Goal: Transaction & Acquisition: Purchase product/service

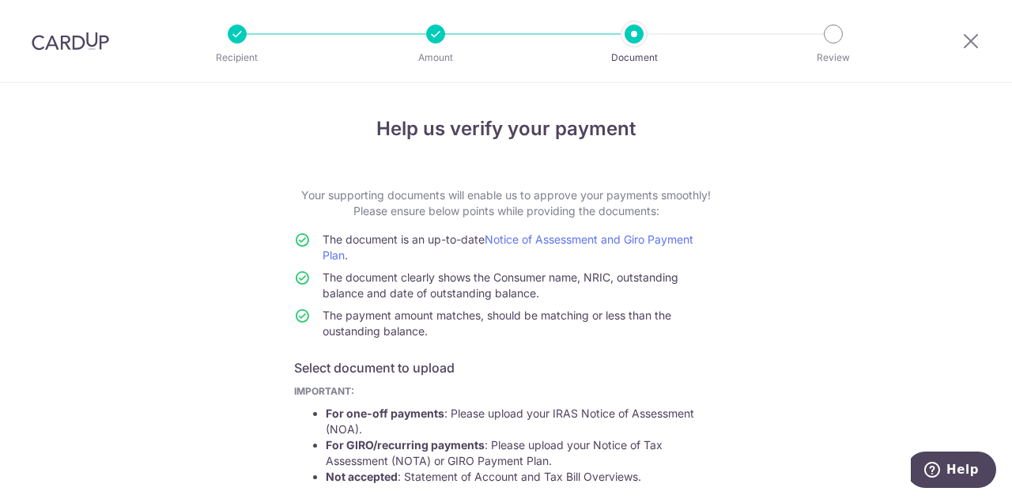
scroll to position [305, 0]
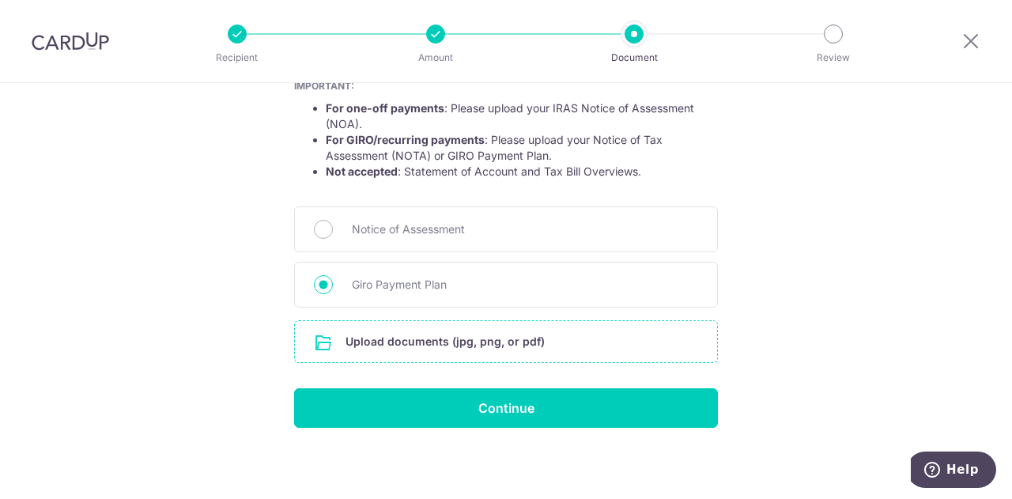
click at [464, 342] on input "file" at bounding box center [506, 341] width 422 height 41
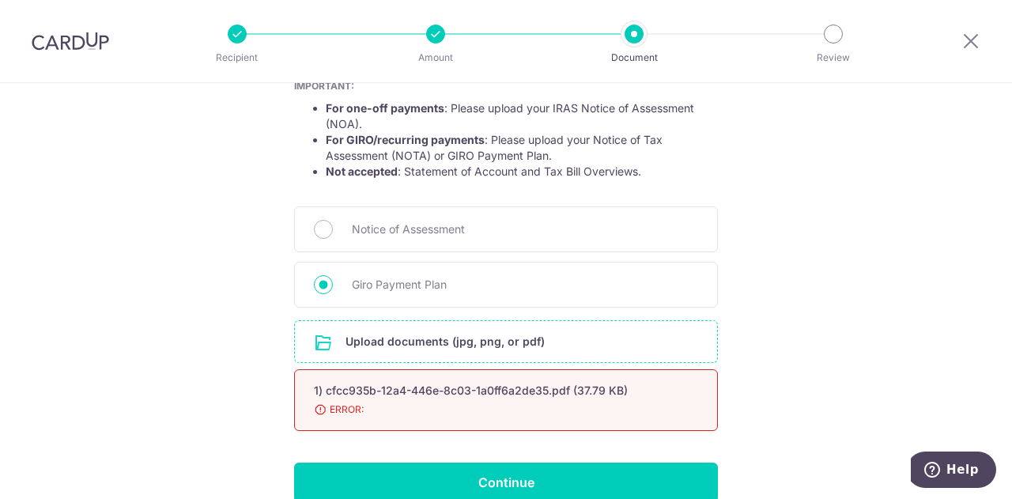
scroll to position [379, 0]
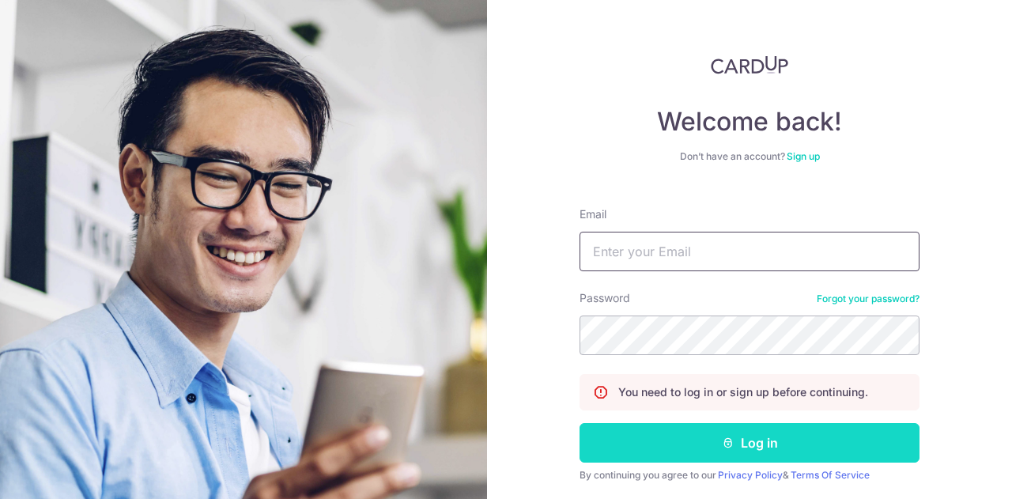
type input "[EMAIL_ADDRESS][DOMAIN_NAME]"
click at [675, 443] on button "Log in" at bounding box center [749, 443] width 340 height 40
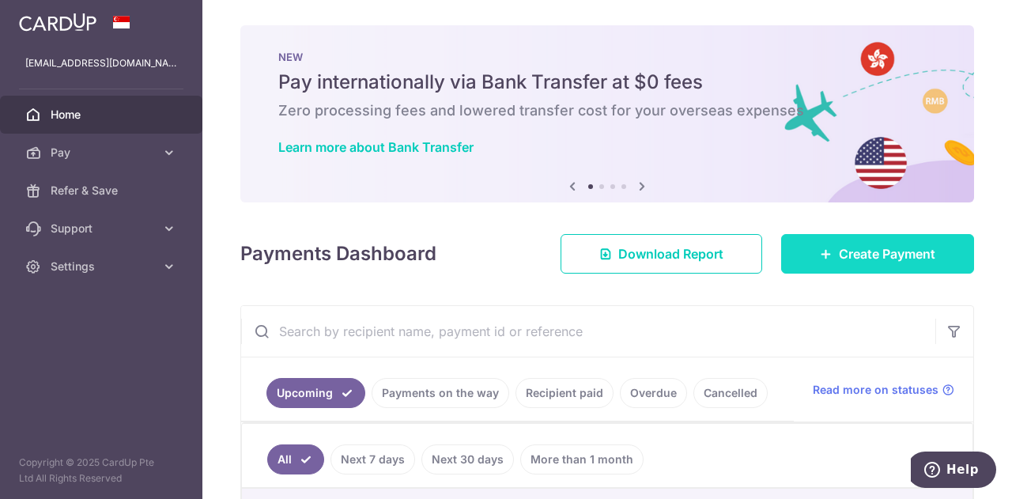
click at [911, 244] on span "Create Payment" at bounding box center [887, 253] width 96 height 19
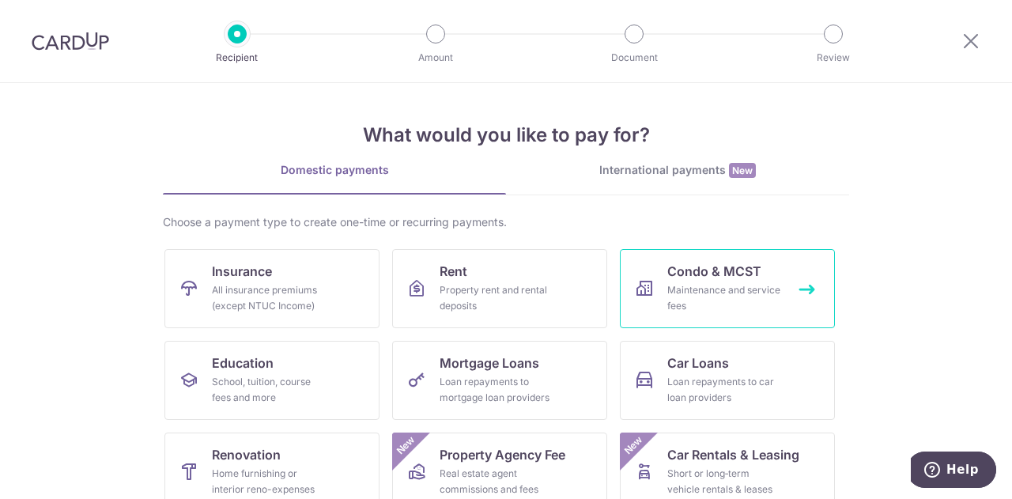
scroll to position [207, 0]
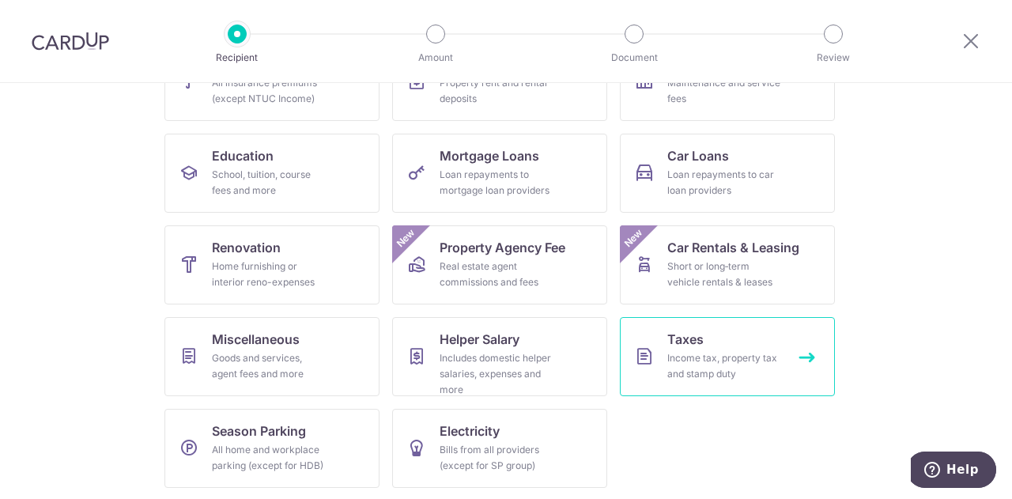
click at [716, 356] on div "Income tax, property tax and stamp duty" at bounding box center [724, 366] width 114 height 32
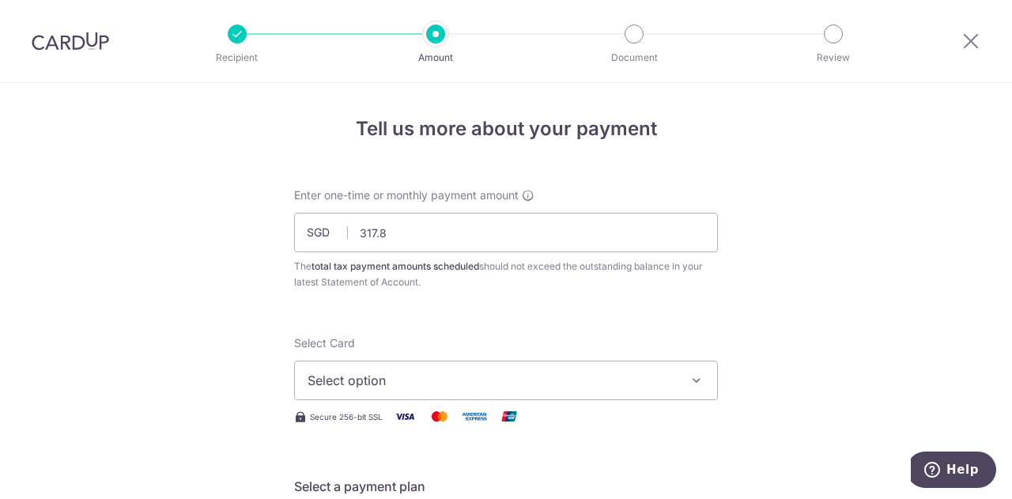
type input "317.84"
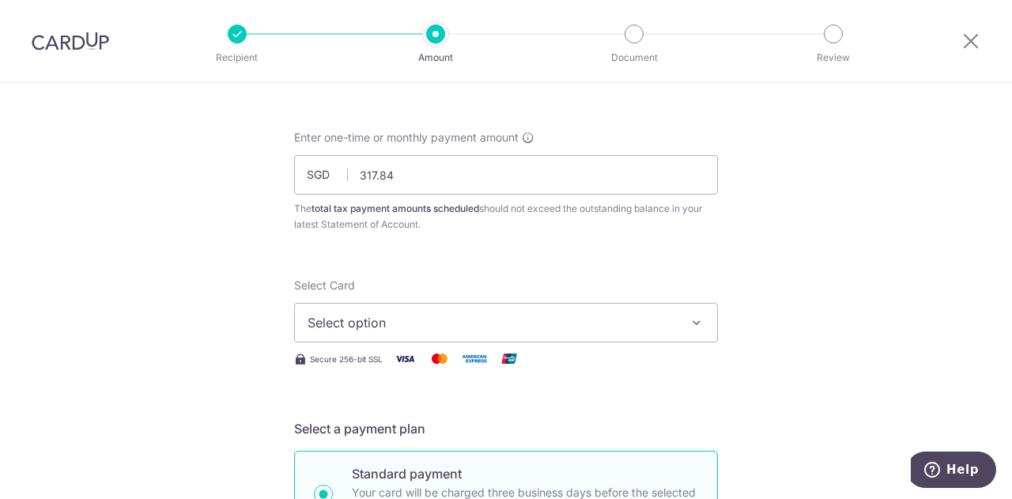
scroll to position [79, 0]
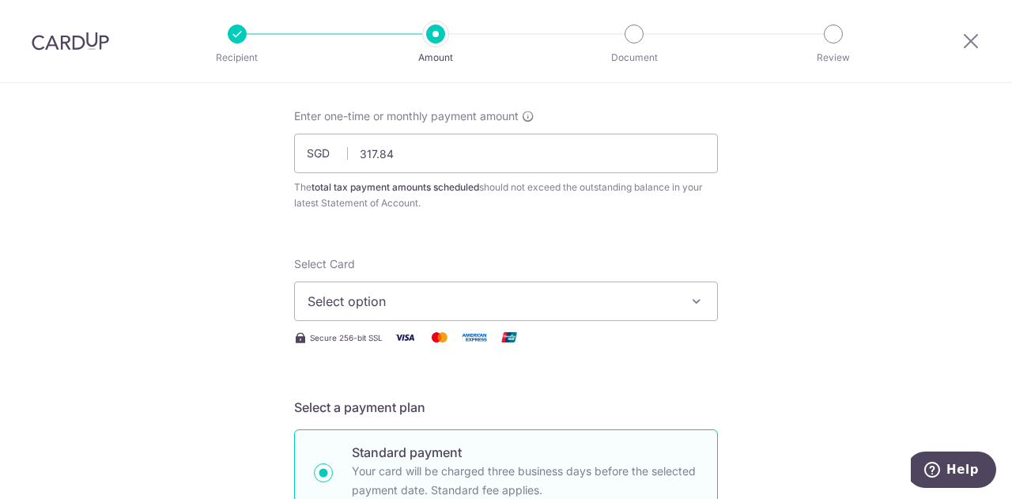
click at [462, 308] on span "Select option" at bounding box center [492, 301] width 368 height 19
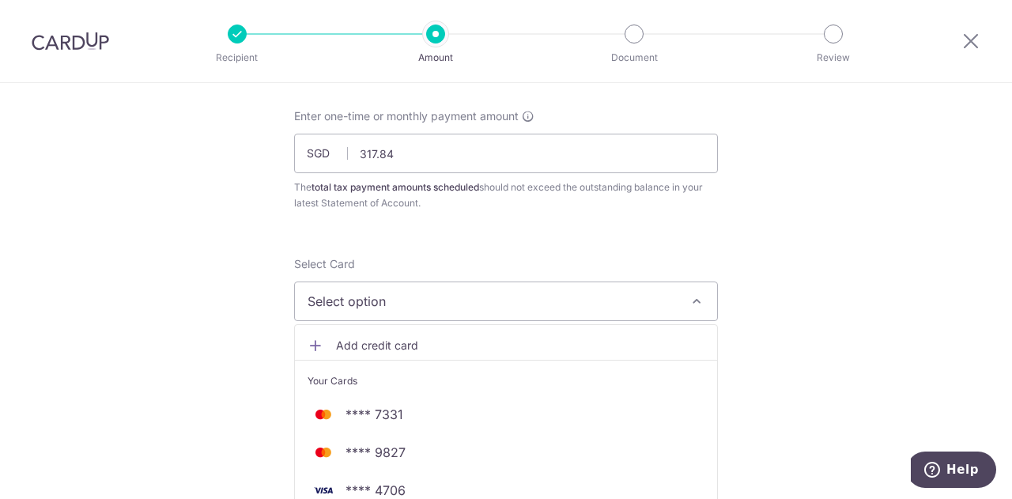
scroll to position [474, 0]
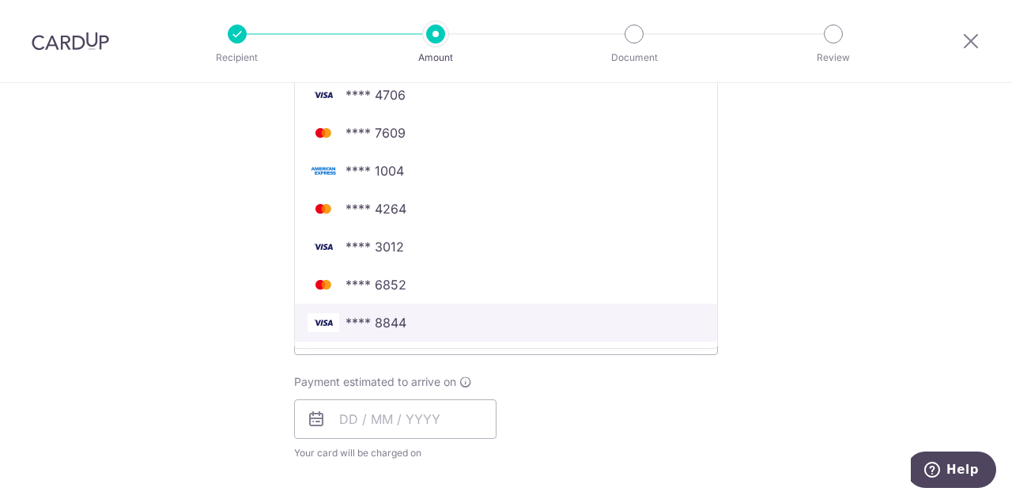
click at [432, 327] on span "**** 8844" at bounding box center [506, 322] width 397 height 19
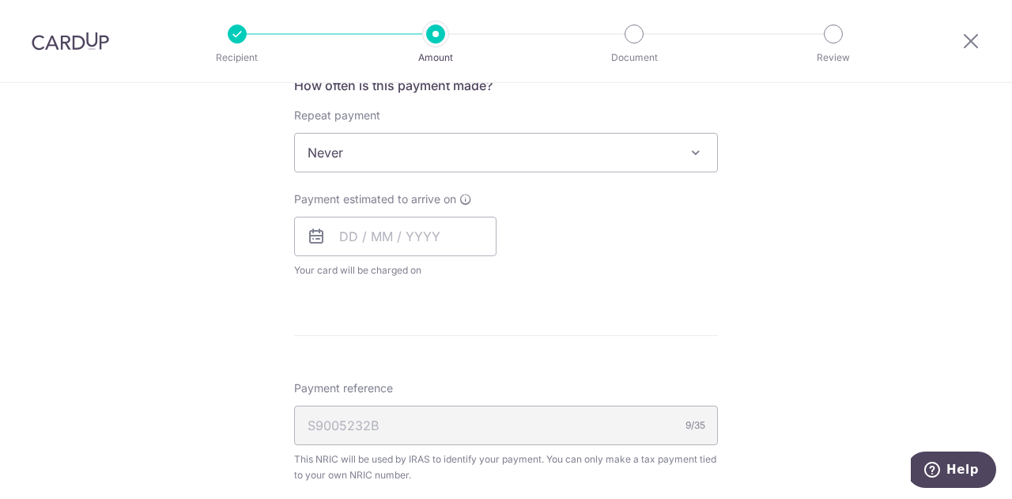
scroll to position [632, 0]
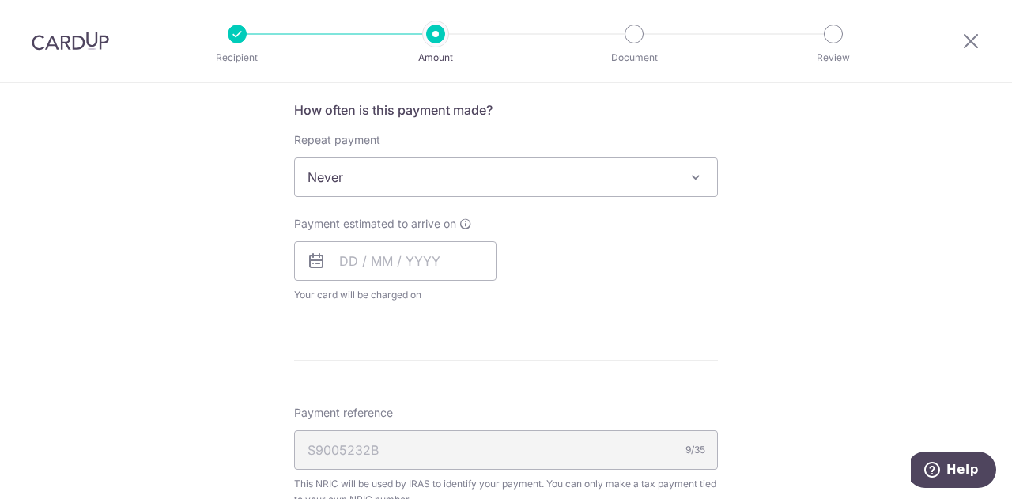
click at [386, 184] on span "Never" at bounding box center [506, 177] width 422 height 38
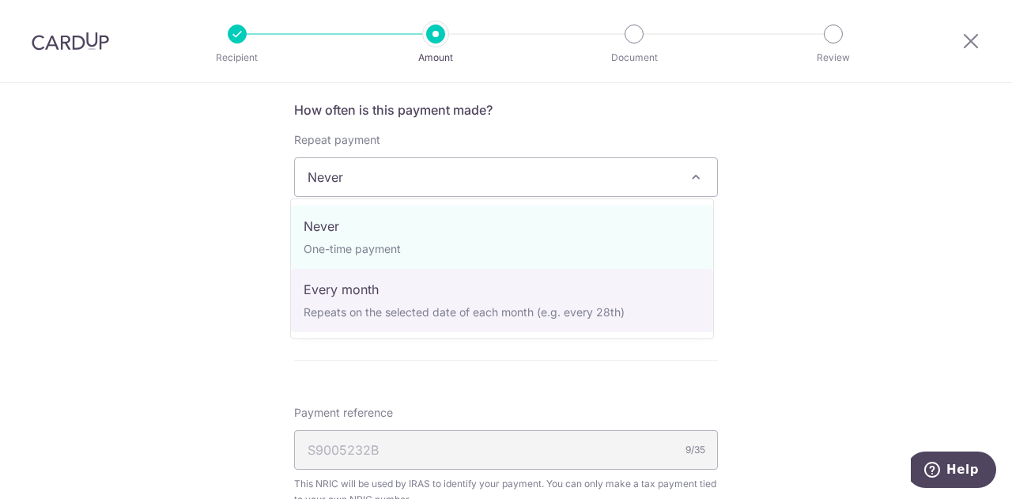
select select "3"
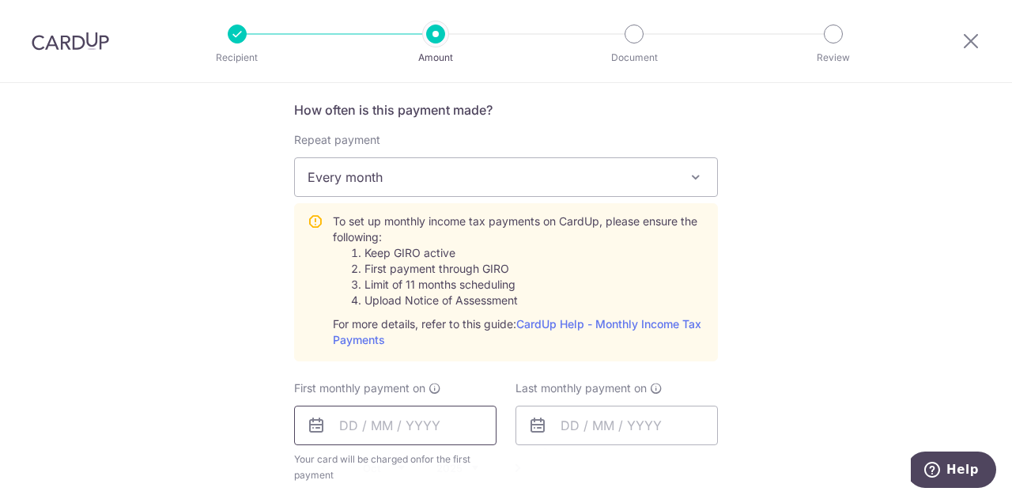
click at [406, 413] on input "text" at bounding box center [395, 426] width 202 height 40
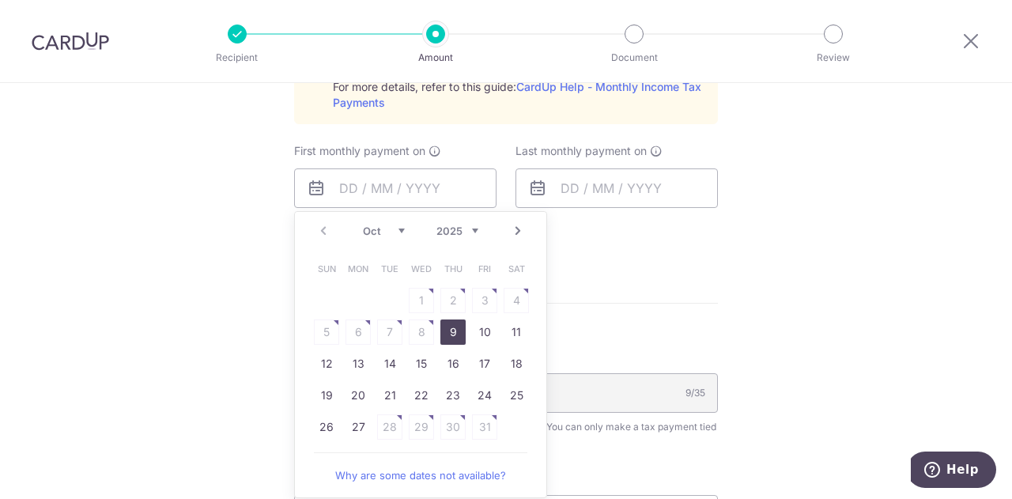
click at [390, 228] on select "Oct Nov Dec" at bounding box center [384, 231] width 42 height 13
click at [409, 387] on link "19" at bounding box center [421, 395] width 25 height 25
type input "19/11/2025"
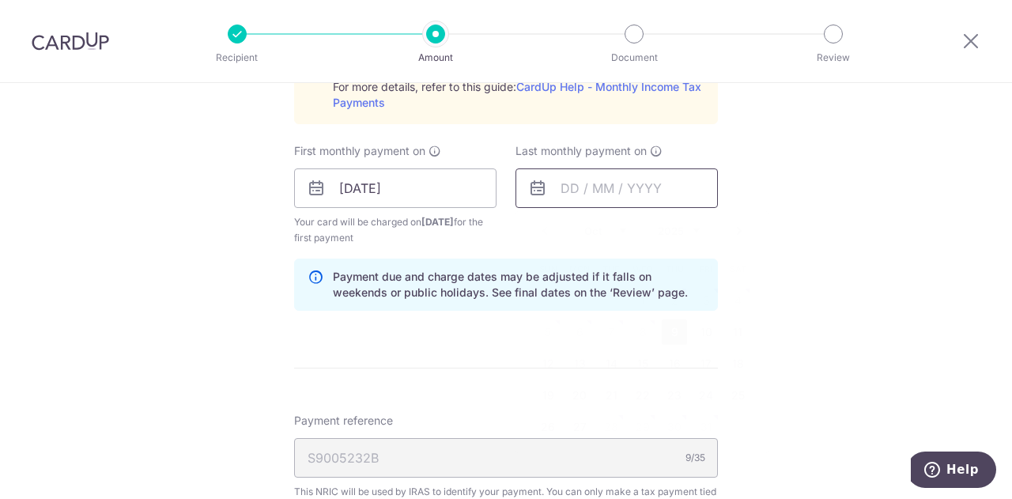
click at [580, 196] on input "text" at bounding box center [616, 188] width 202 height 40
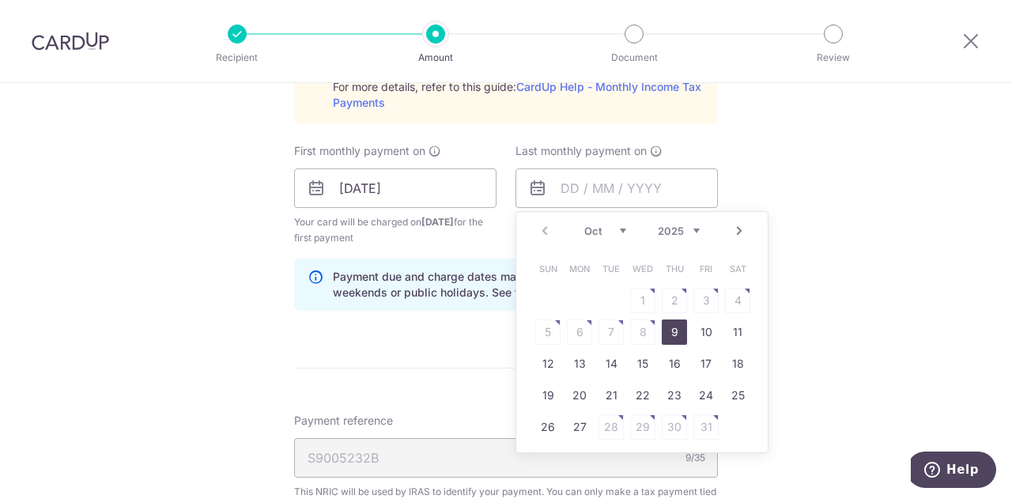
click at [588, 225] on select "Oct Nov Dec" at bounding box center [605, 231] width 42 height 13
click at [649, 227] on div "Oct Nov Dec 2025 2026" at bounding box center [641, 231] width 115 height 13
click at [658, 225] on select "2025 2026" at bounding box center [679, 231] width 42 height 13
click at [699, 331] on link "13" at bounding box center [705, 331] width 25 height 25
type input "13/11/2026"
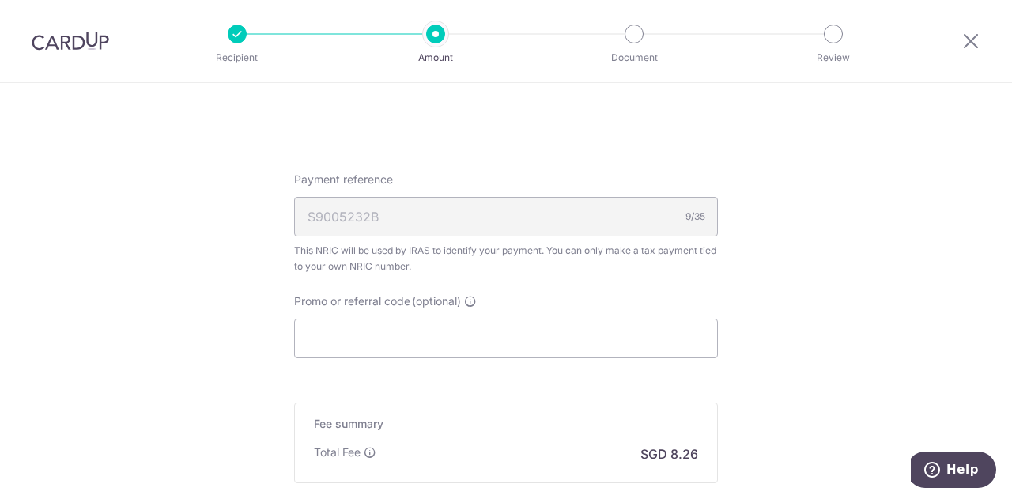
scroll to position [1186, 0]
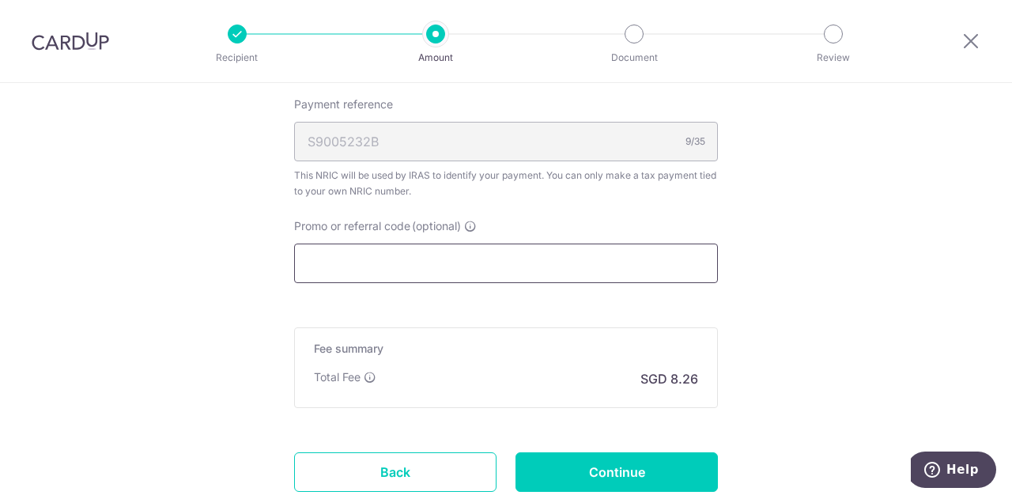
click at [450, 263] on input "Promo or referral code (optional)" at bounding box center [506, 263] width 424 height 40
paste input "VTAX25R"
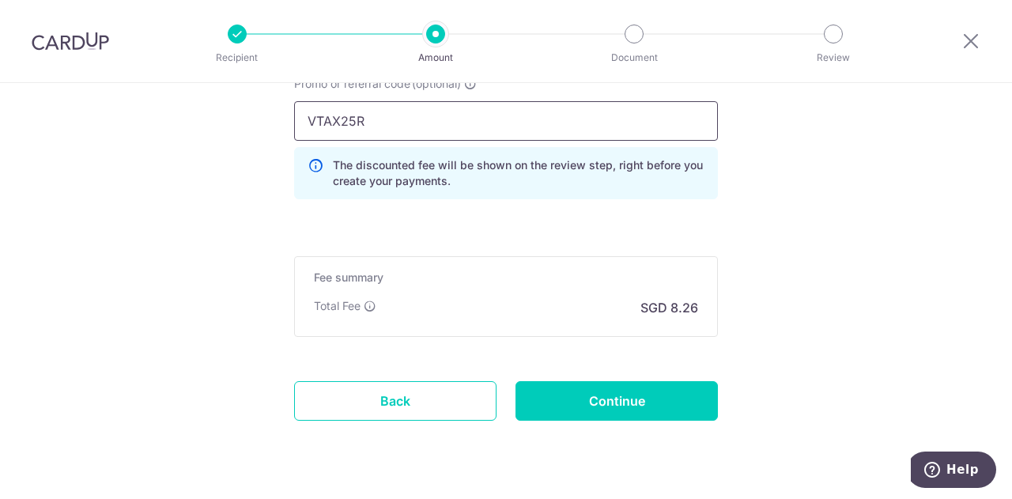
scroll to position [1344, 0]
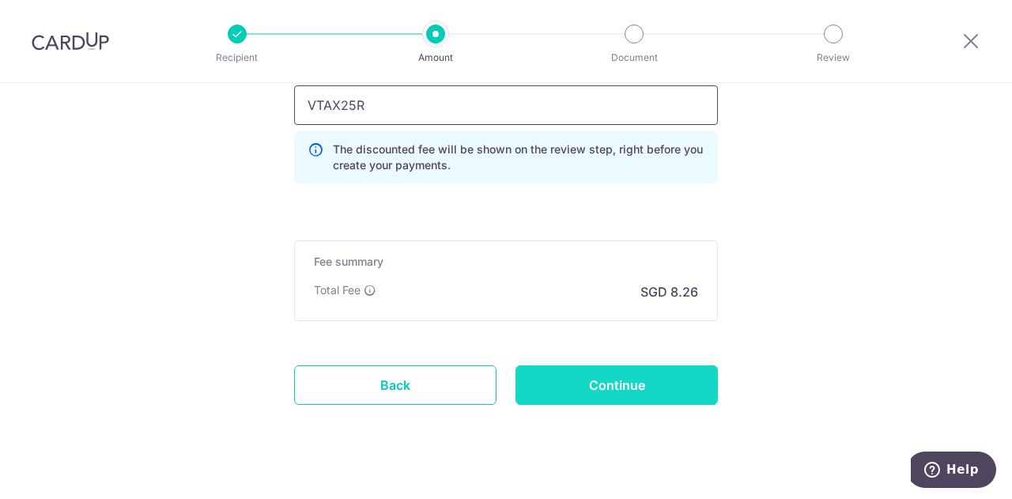
type input "VTAX25R"
click at [588, 392] on input "Continue" at bounding box center [616, 385] width 202 height 40
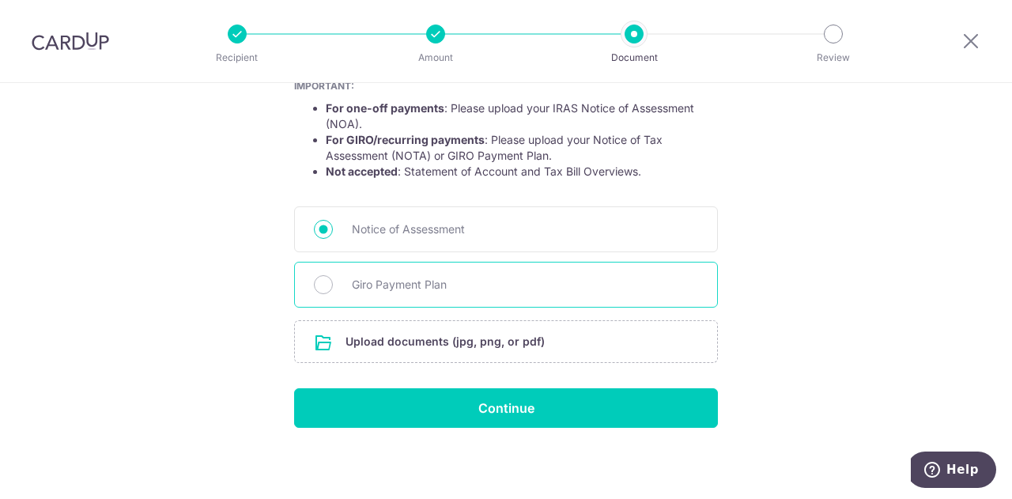
click at [424, 283] on span "Giro Payment Plan" at bounding box center [525, 284] width 346 height 19
click at [333, 283] on input "Giro Payment Plan" at bounding box center [323, 284] width 19 height 19
radio input "true"
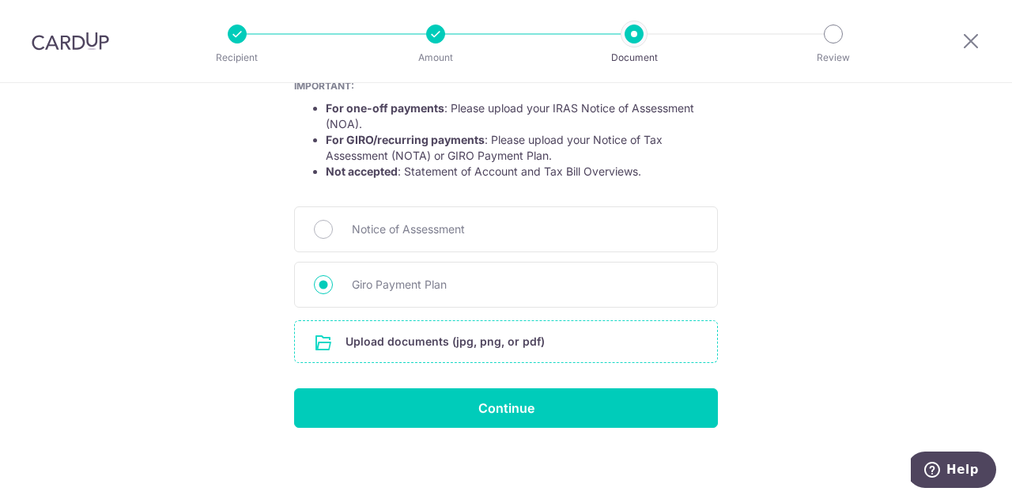
click at [470, 333] on input "file" at bounding box center [506, 341] width 422 height 41
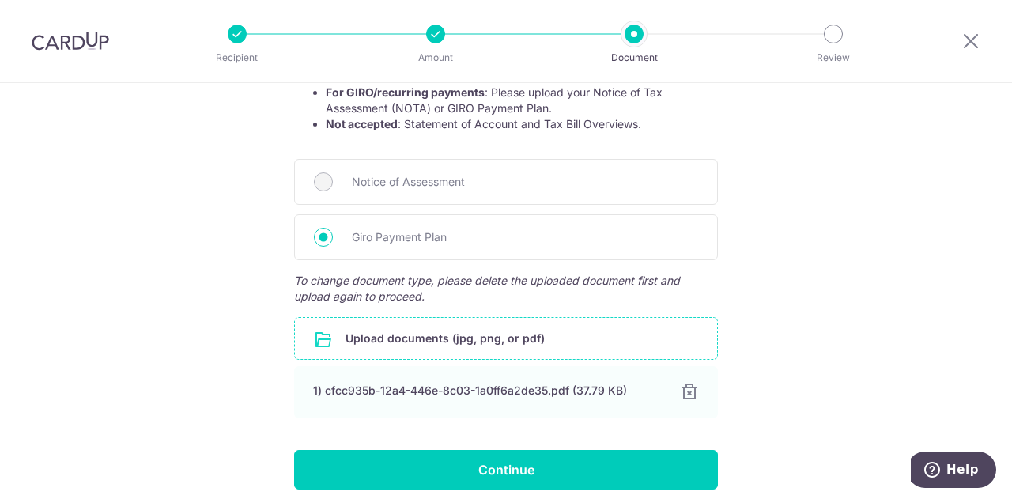
scroll to position [414, 0]
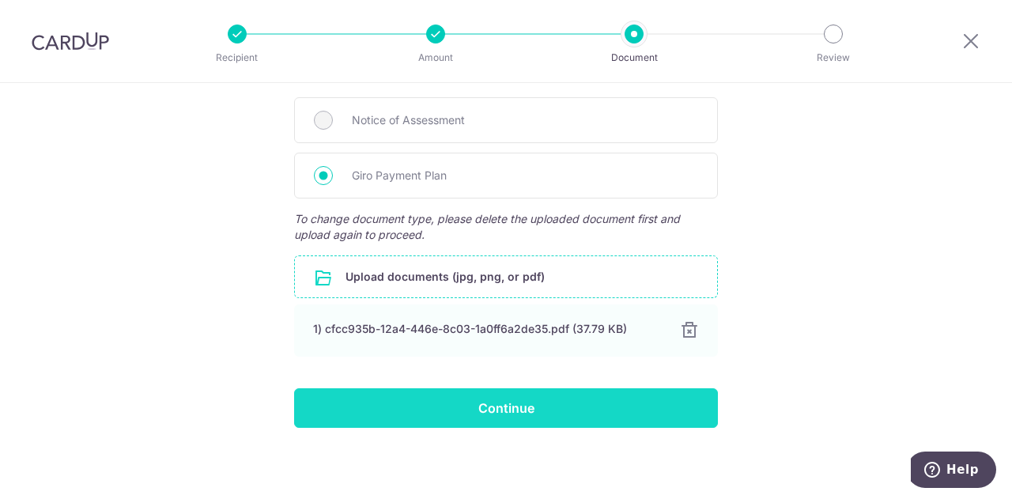
click at [479, 402] on input "Continue" at bounding box center [506, 408] width 424 height 40
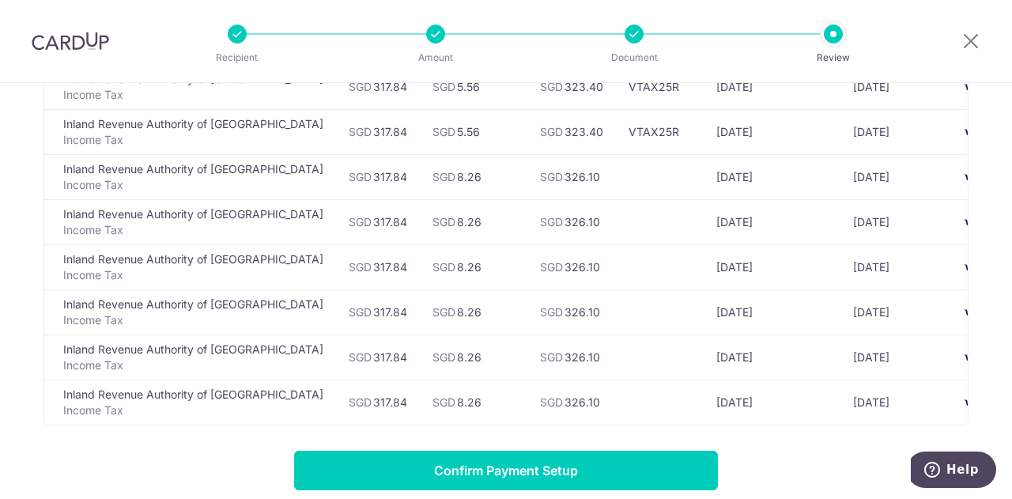
scroll to position [474, 0]
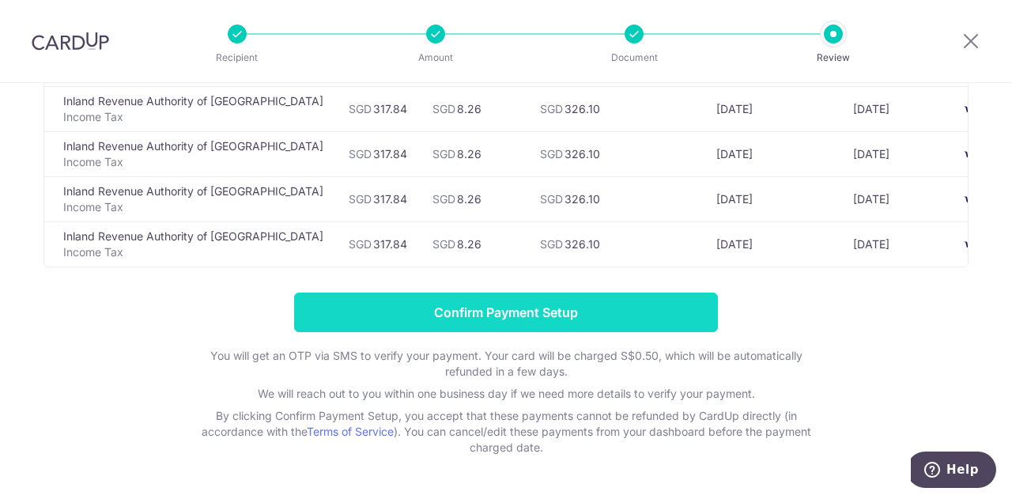
click at [481, 319] on input "Confirm Payment Setup" at bounding box center [506, 313] width 424 height 40
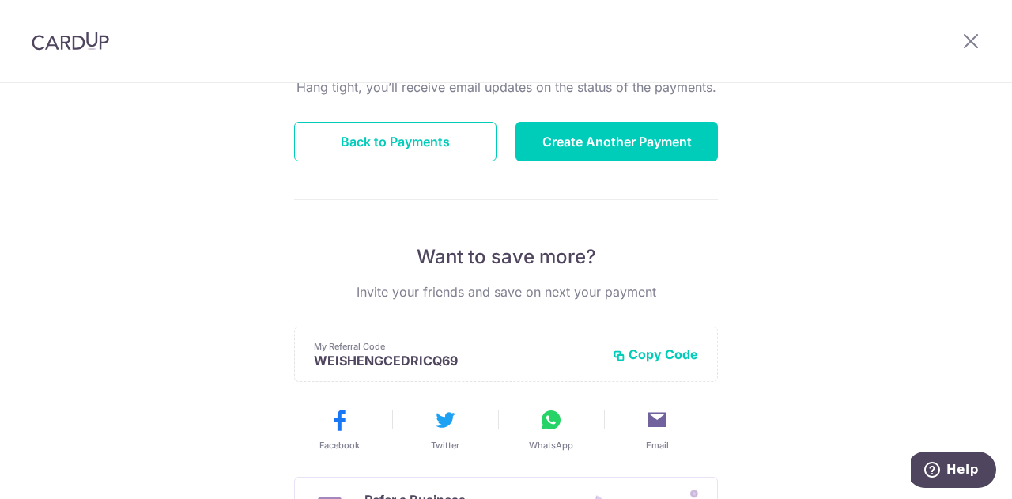
scroll to position [395, 0]
